Goal: Find specific page/section: Find specific page/section

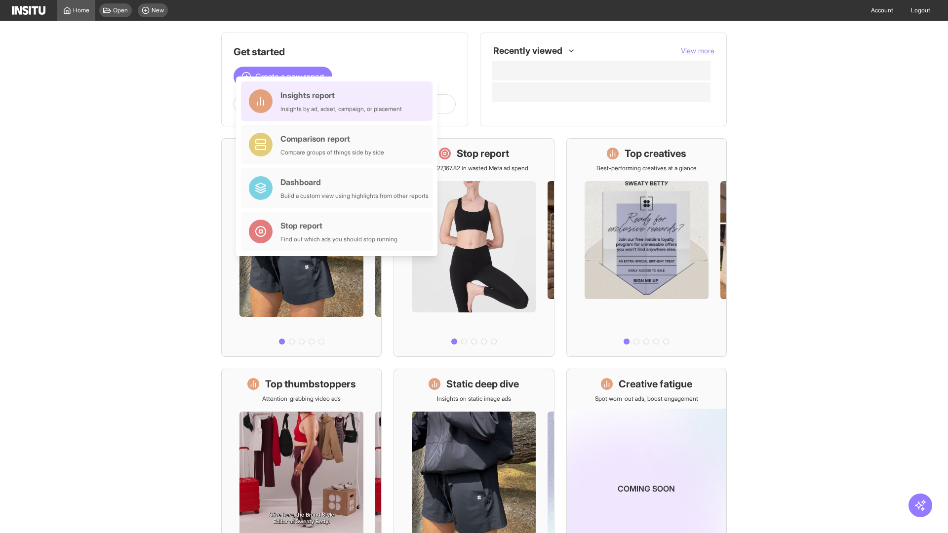
click at [339, 101] on div "Insights report Insights by ad, adset, campaign, or placement" at bounding box center [340, 101] width 121 height 24
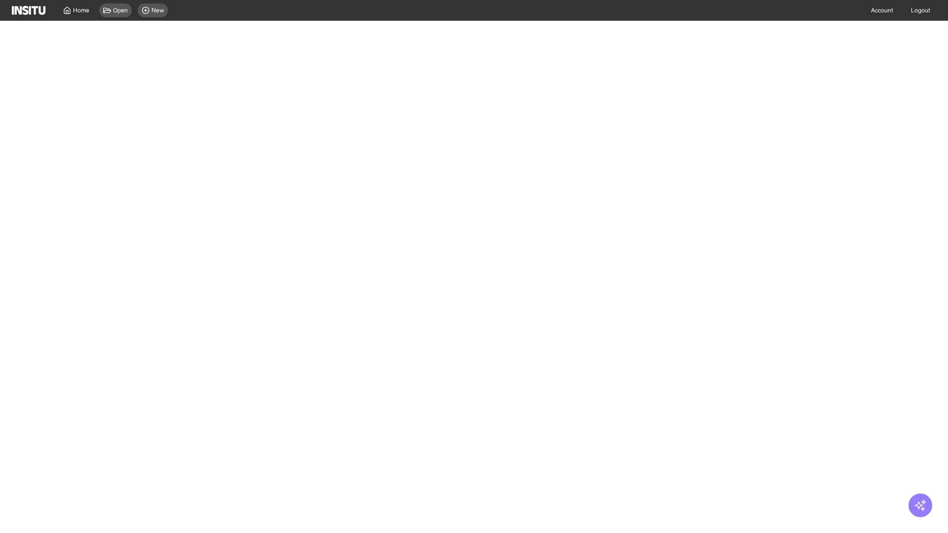
select select "**"
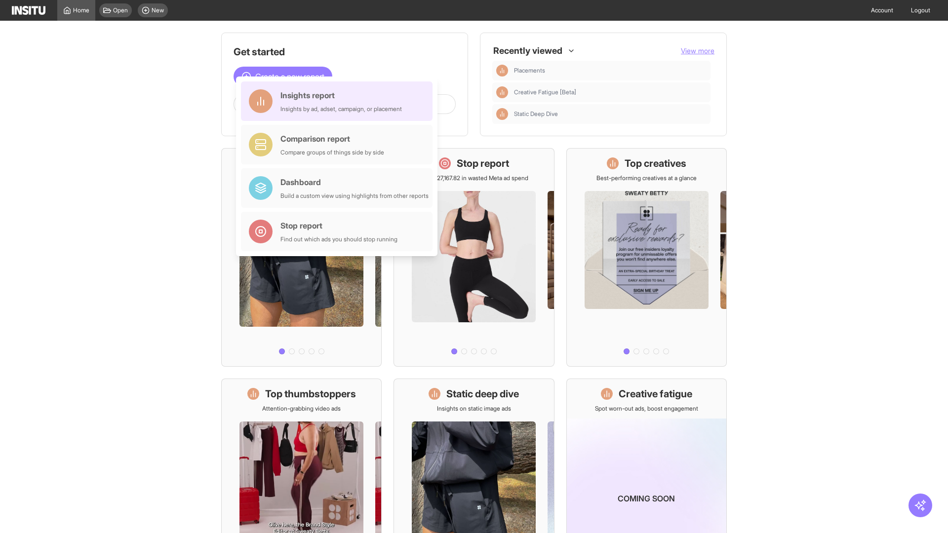
click at [339, 101] on div "Insights report Insights by ad, adset, campaign, or placement" at bounding box center [340, 101] width 121 height 24
